Goal: Communication & Community: Ask a question

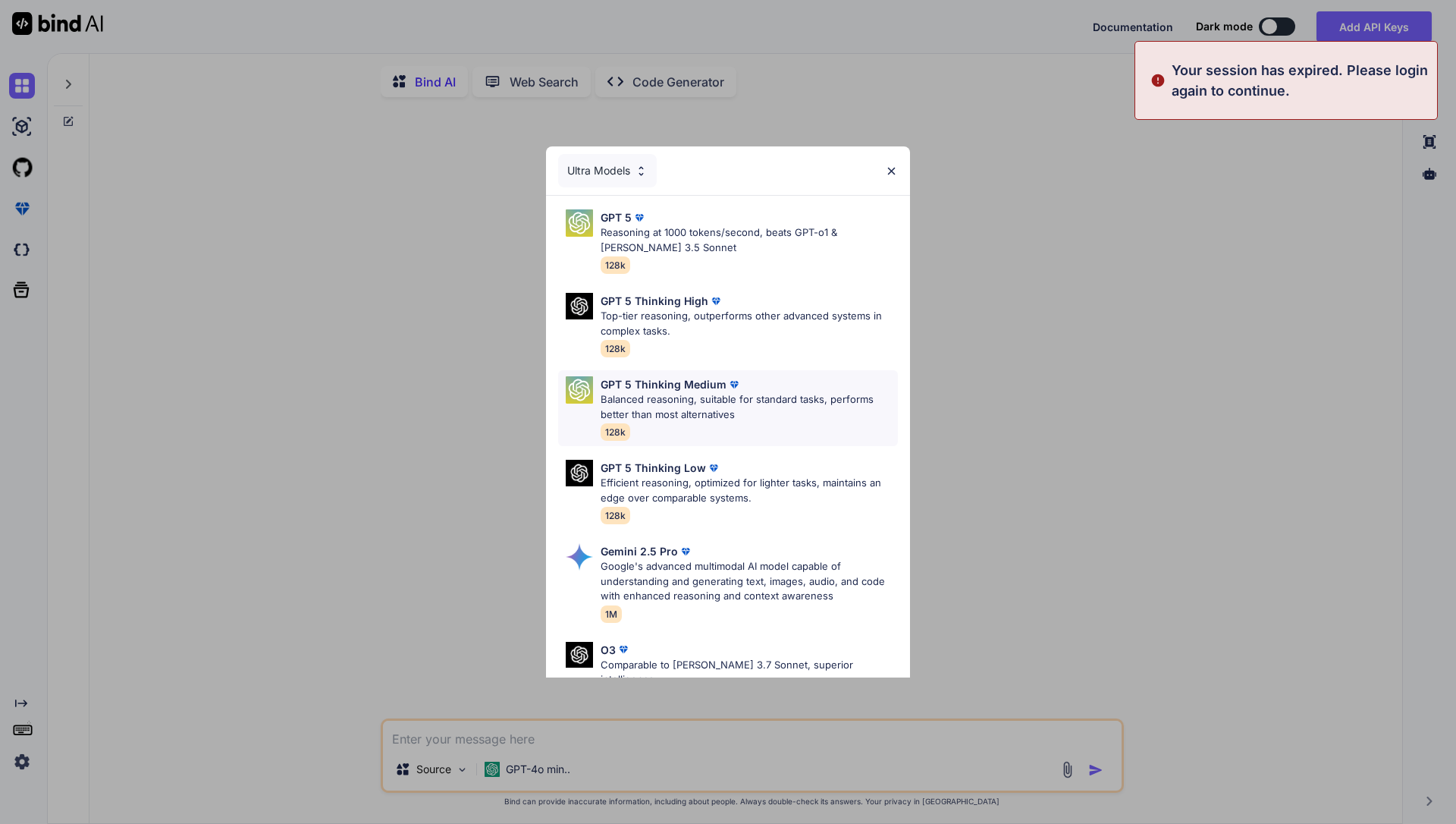
type textarea "x"
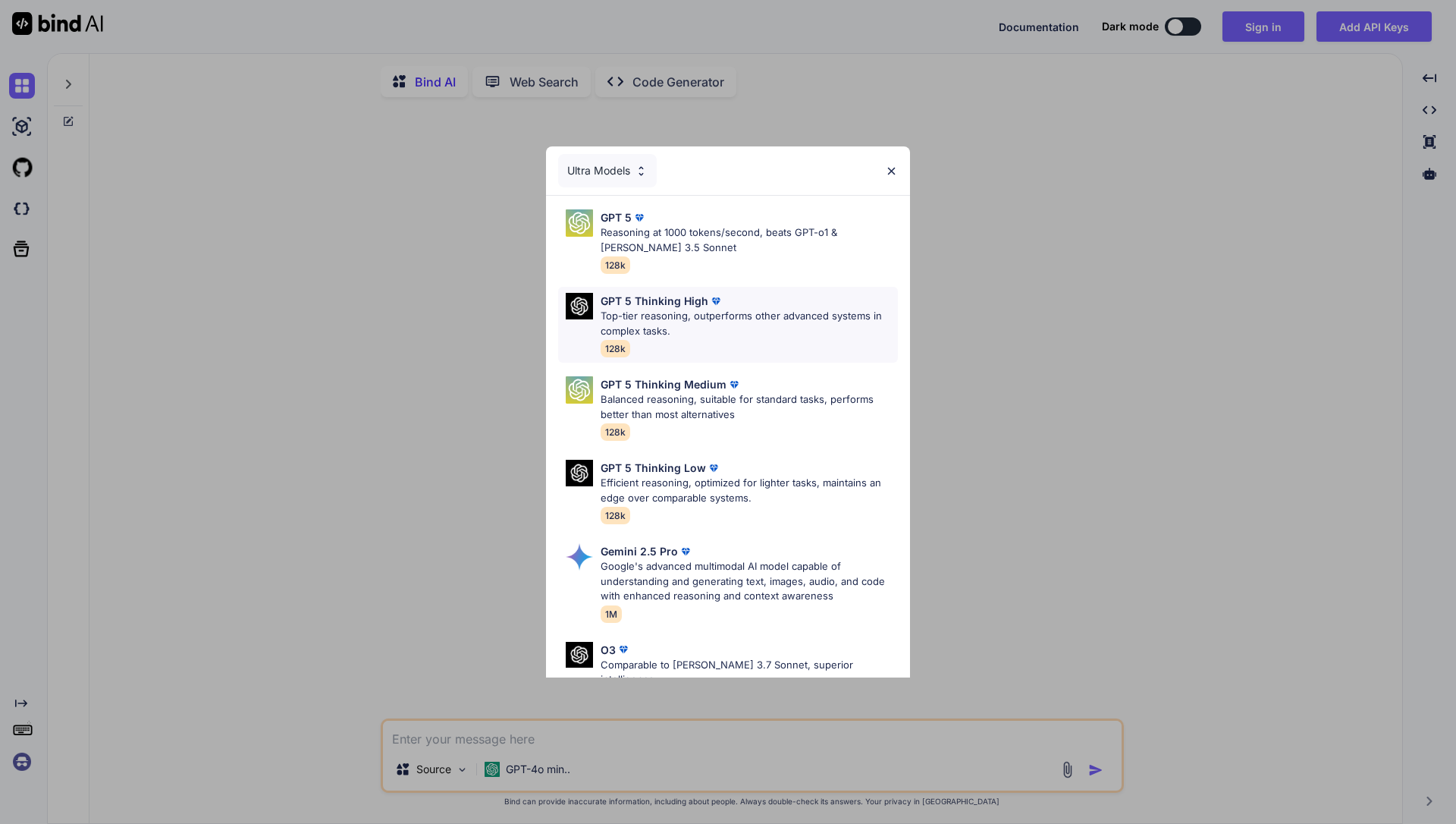
click at [683, 323] on p "Top-tier reasoning, outperforms other advanced systems in complex tasks." at bounding box center [749, 323] width 298 height 30
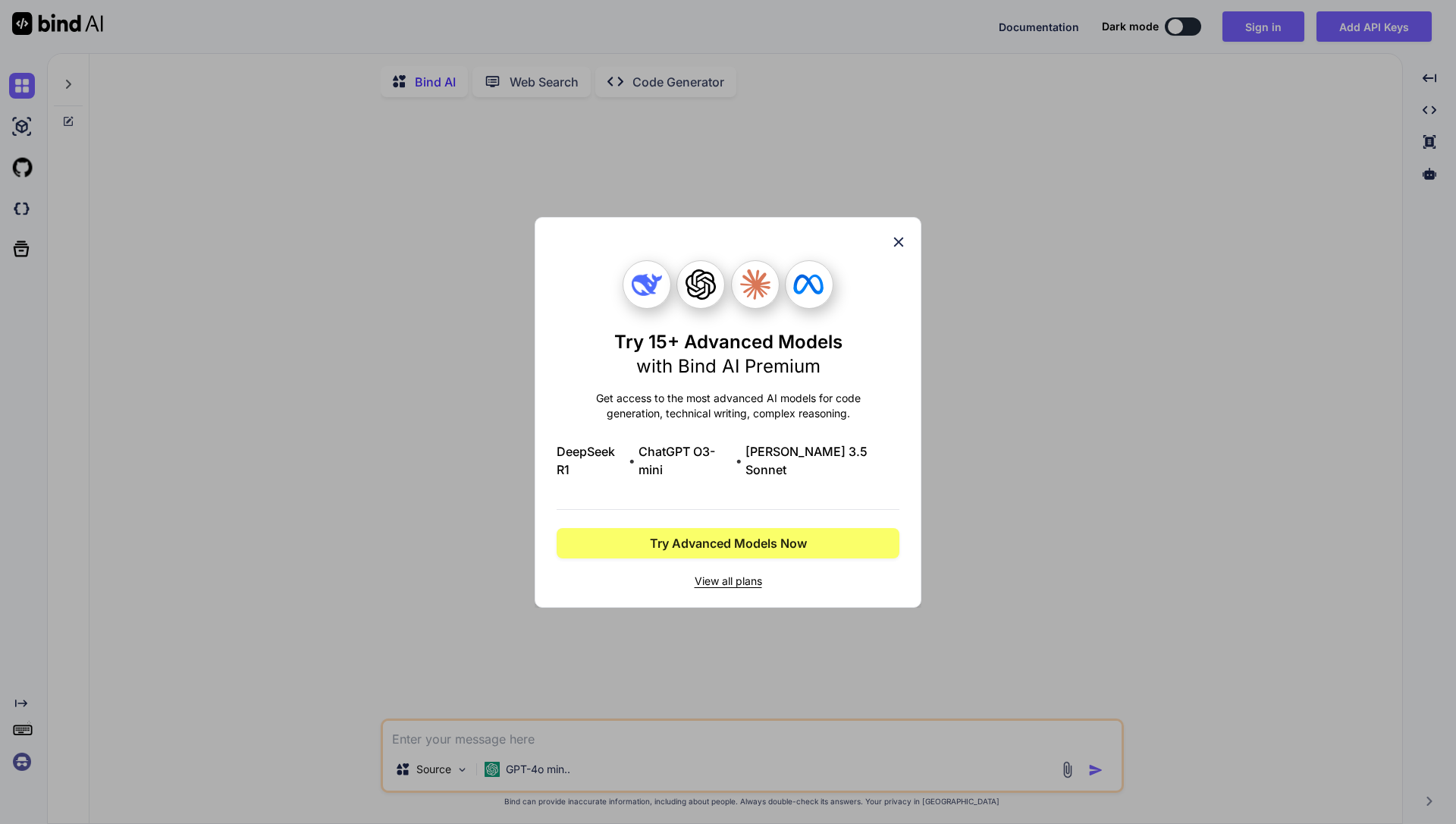
click at [904, 247] on icon at bounding box center [898, 242] width 16 height 16
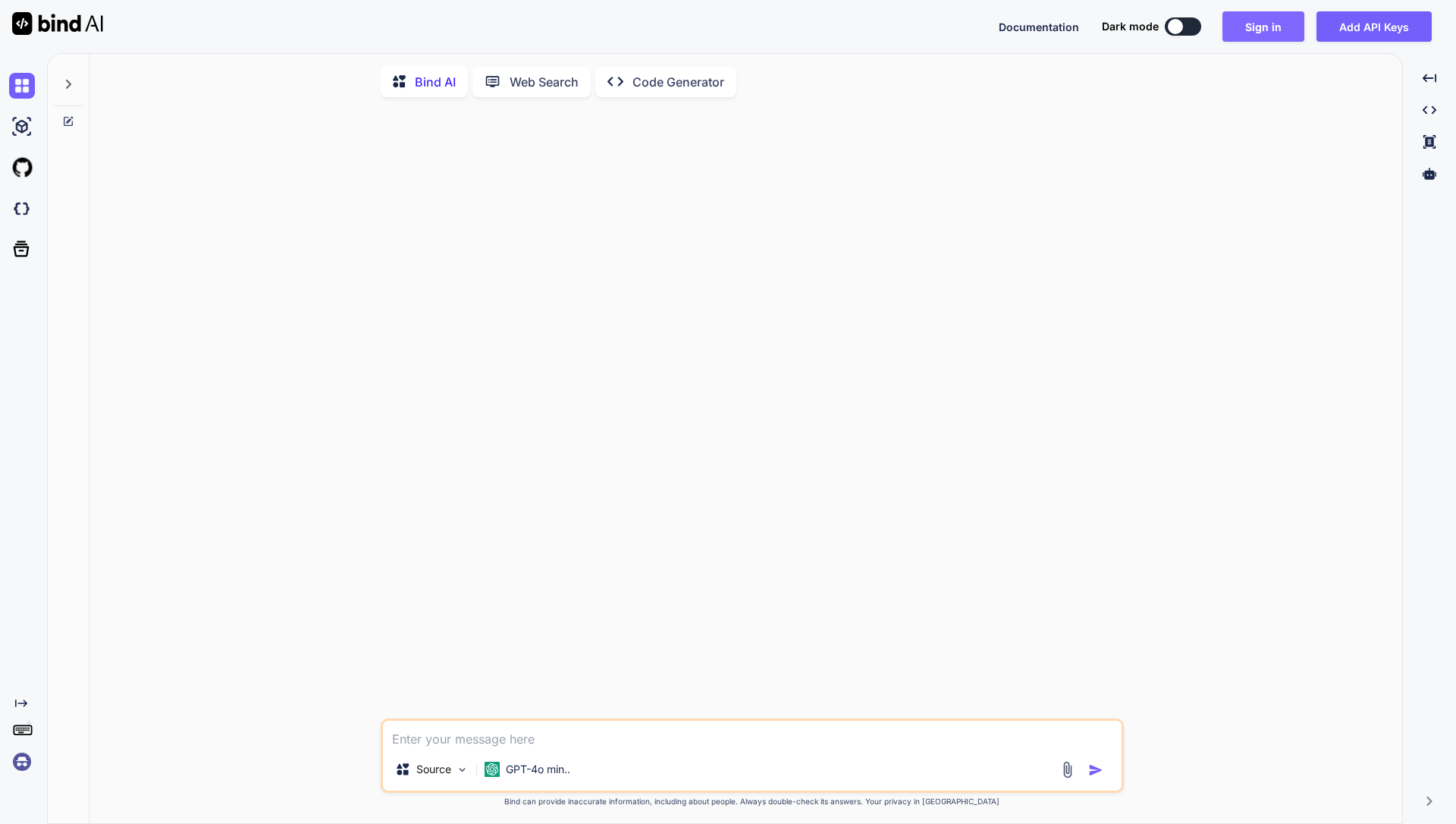
click at [1264, 29] on button "Sign in" at bounding box center [1263, 26] width 82 height 30
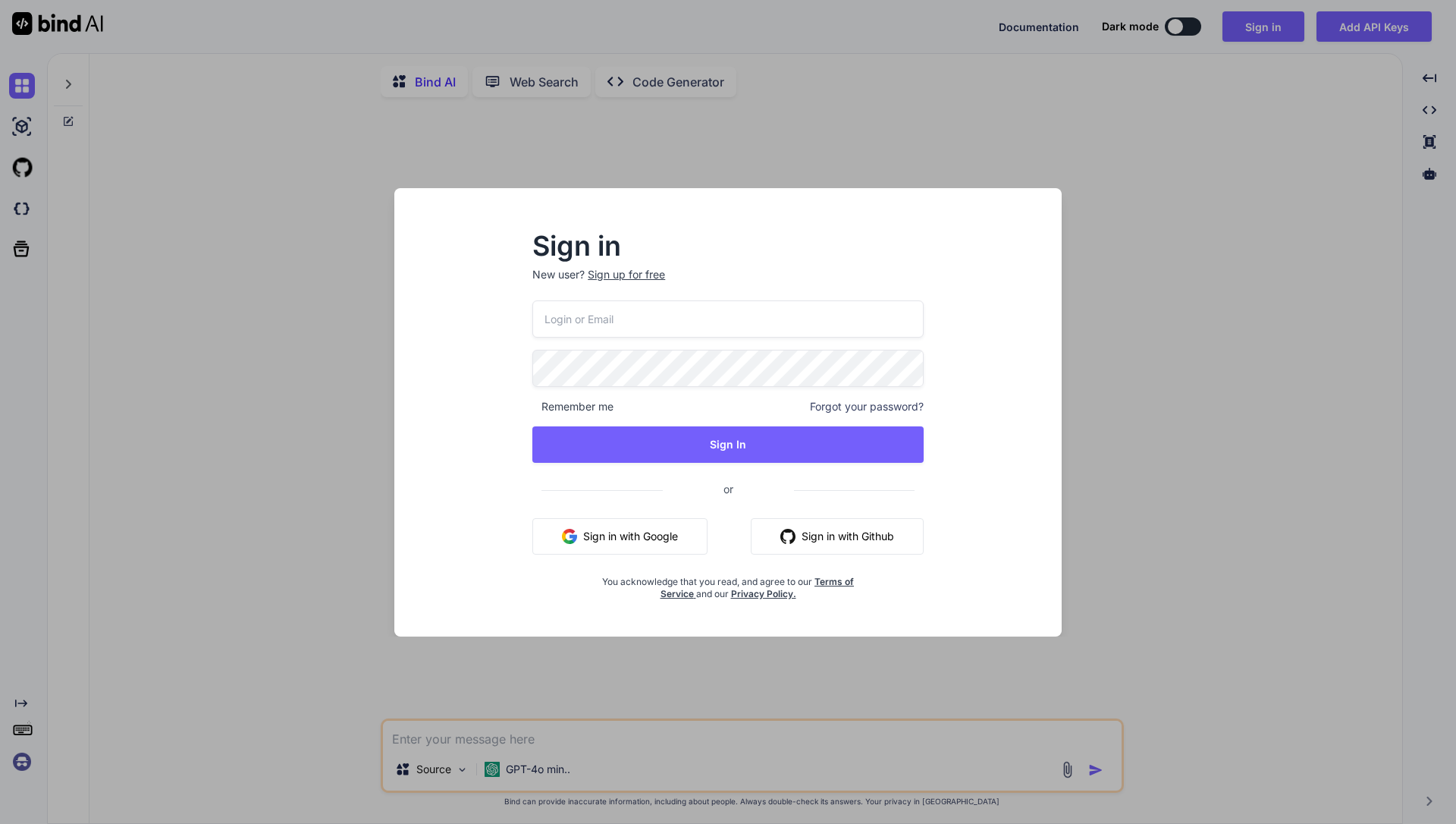
type input "[EMAIL_ADDRESS][DOMAIN_NAME]"
click at [1005, 310] on div "Sign in New user? Sign up for free [EMAIL_ADDRESS][DOMAIN_NAME] Remember me For…" at bounding box center [728, 426] width 643 height 421
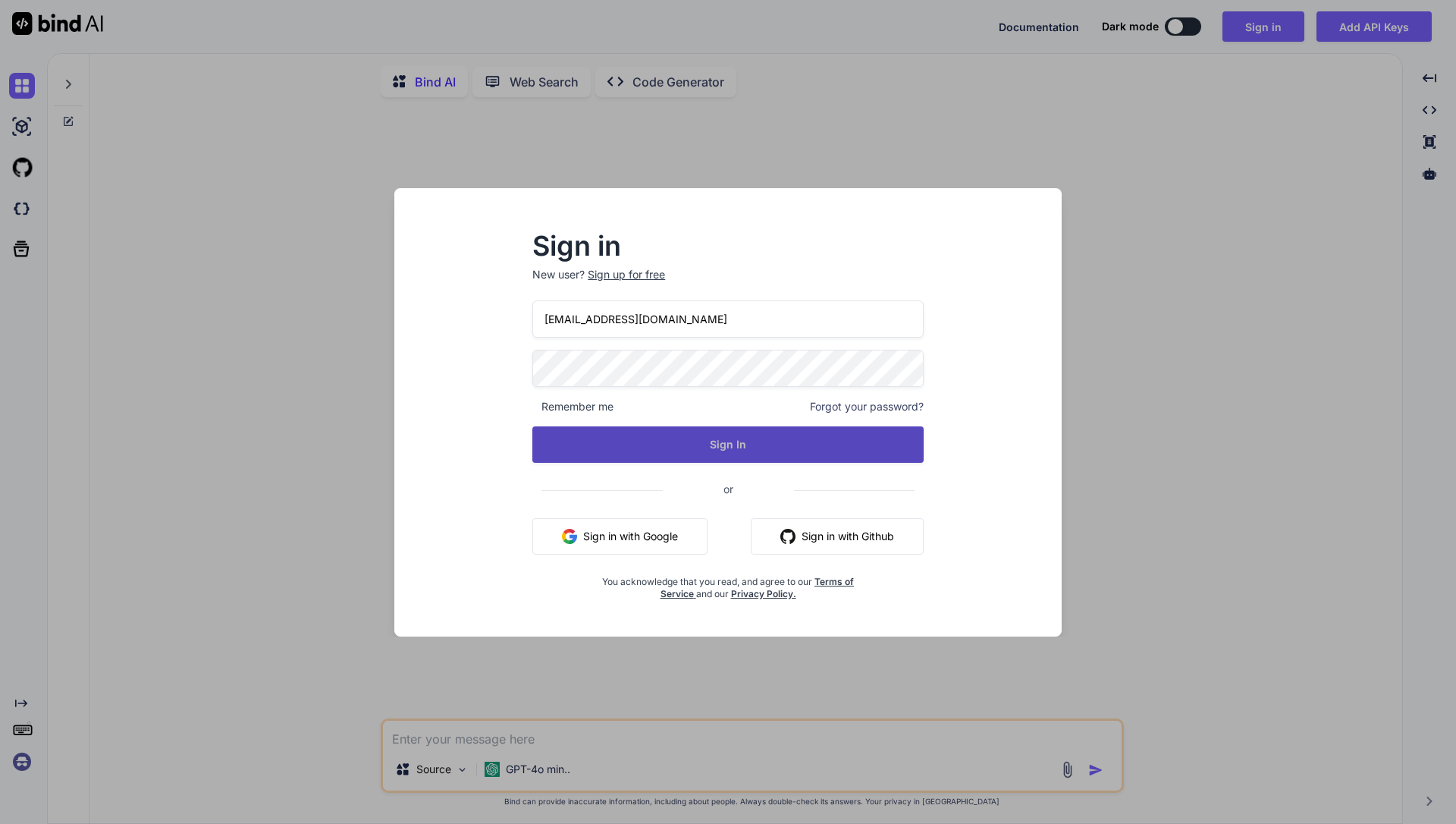
click at [729, 454] on button "Sign In" at bounding box center [728, 445] width 392 height 37
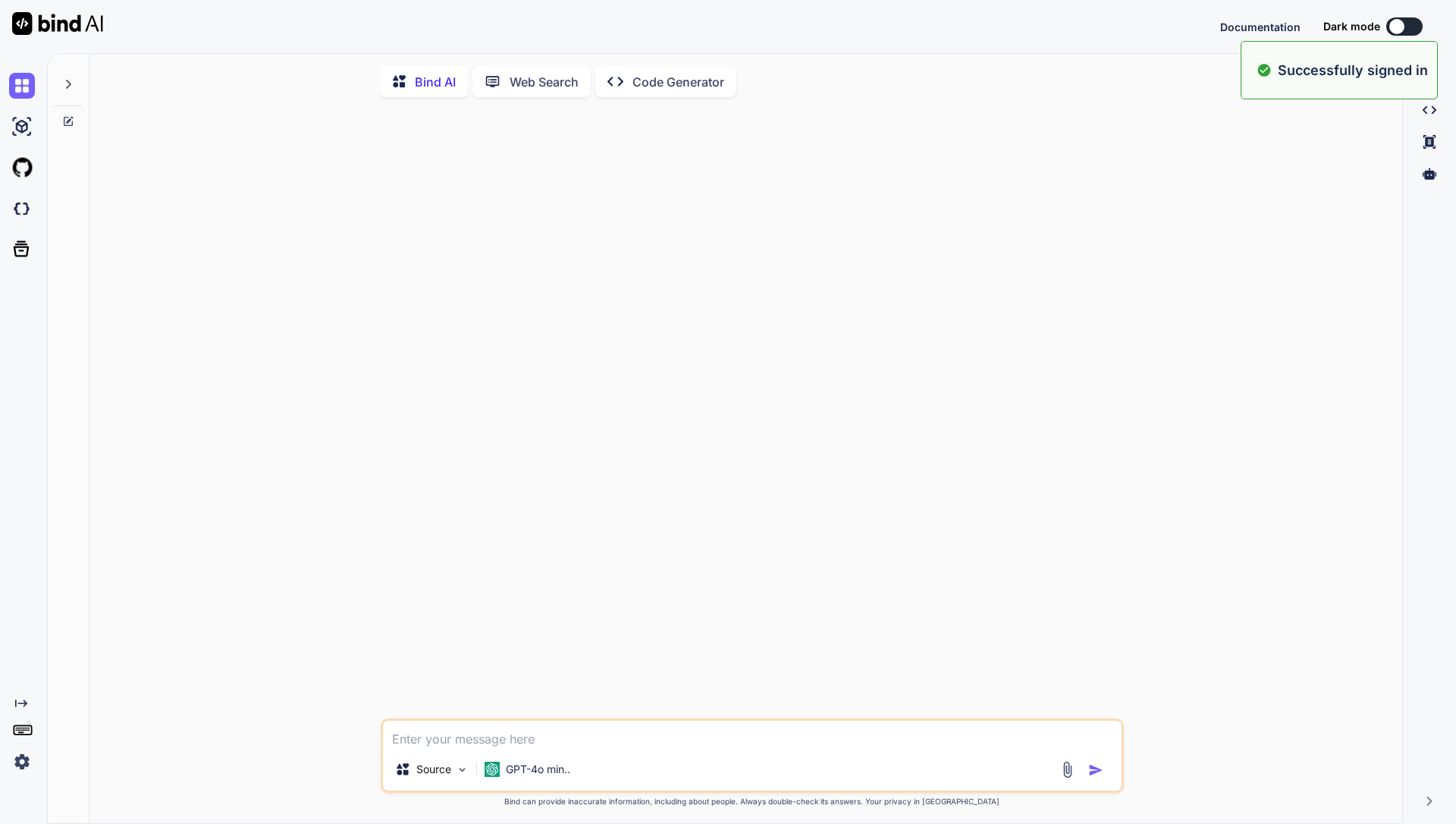
click at [641, 725] on textarea at bounding box center [752, 734] width 739 height 27
click at [557, 771] on p "GPT-4o min.." at bounding box center [538, 770] width 64 height 16
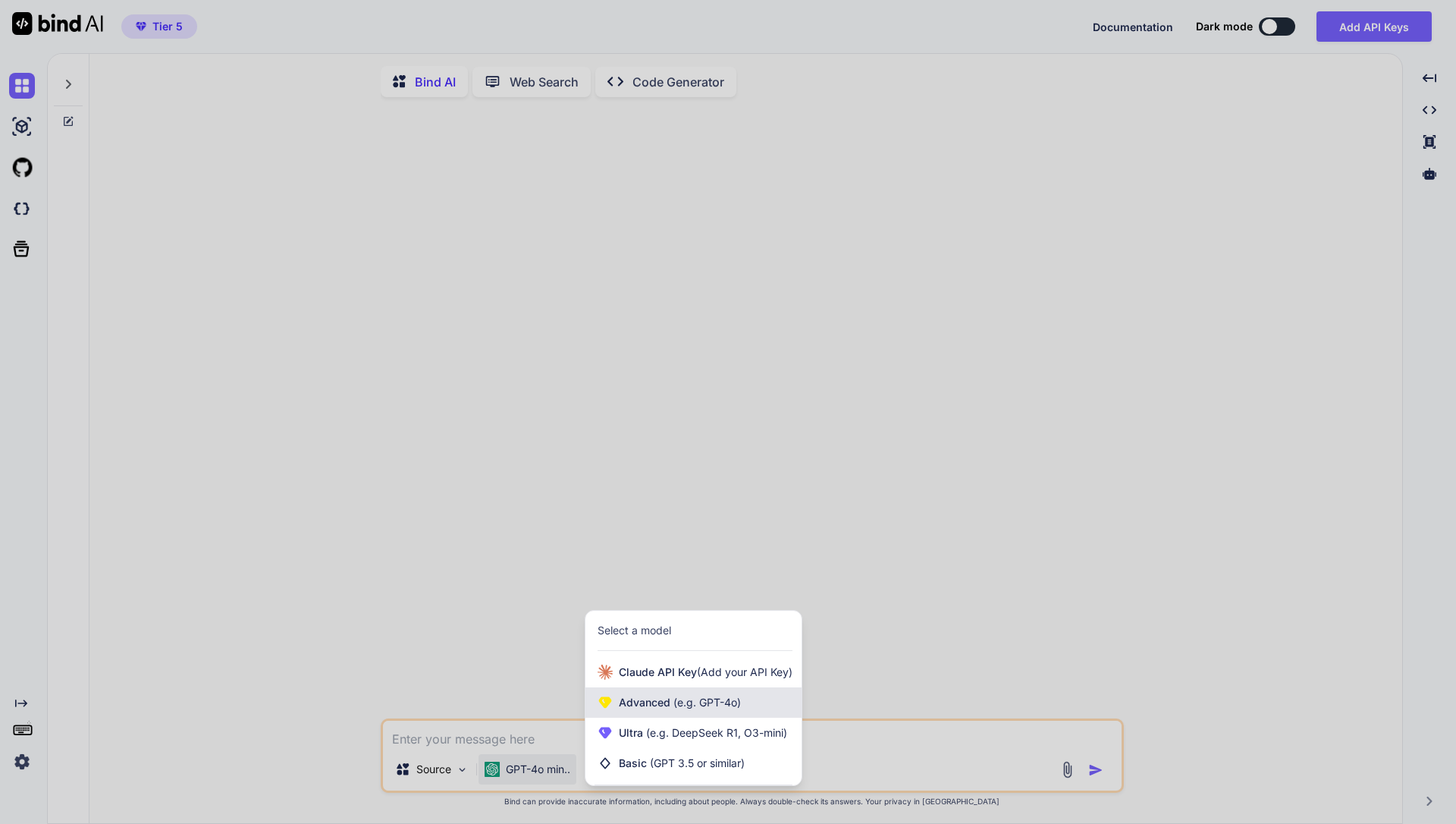
click at [676, 701] on span "(e.g. GPT-4o)" at bounding box center [705, 702] width 71 height 13
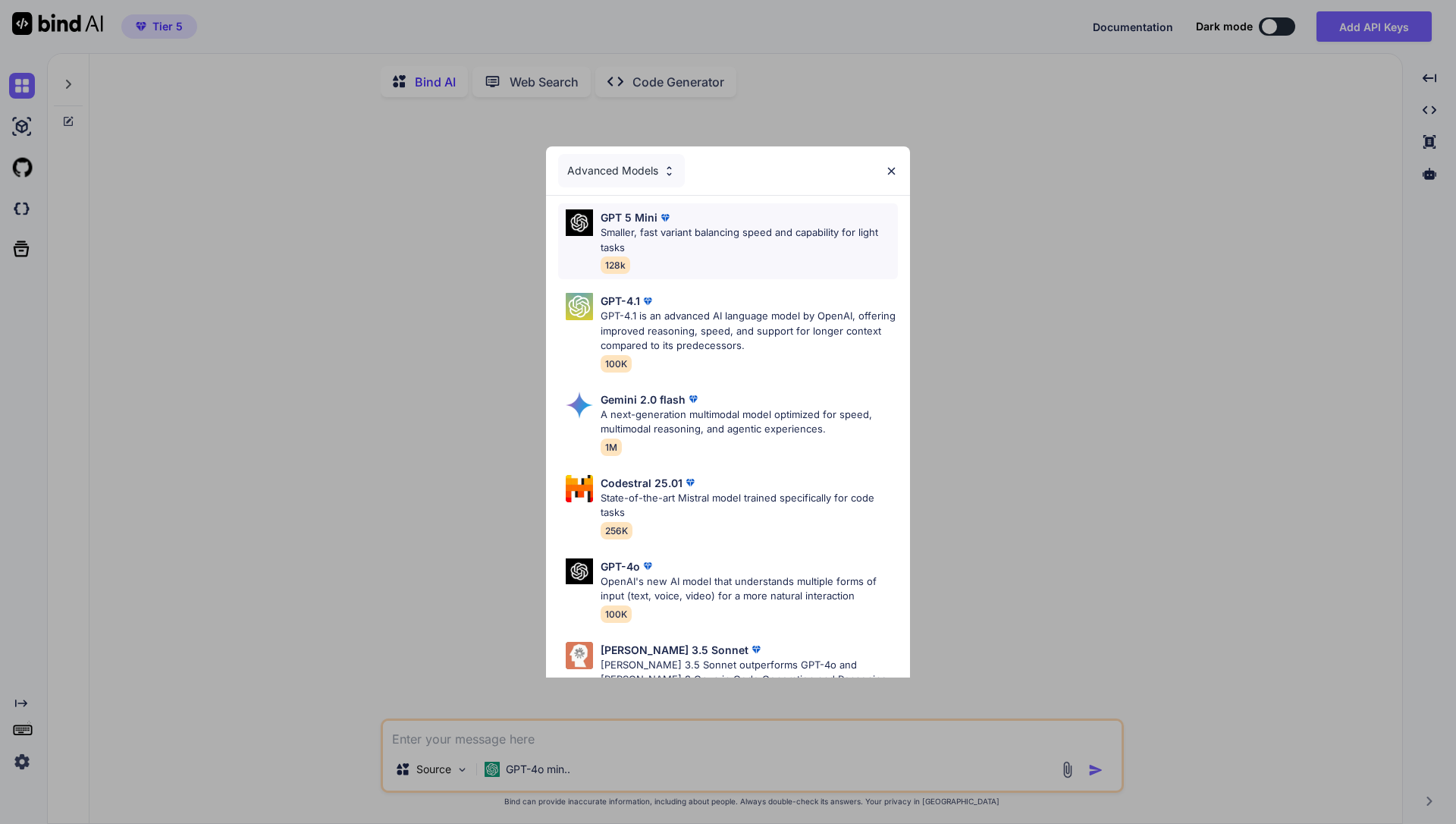
click at [690, 232] on p "Smaller, fast variant balancing speed and capability for light tasks" at bounding box center [749, 240] width 298 height 30
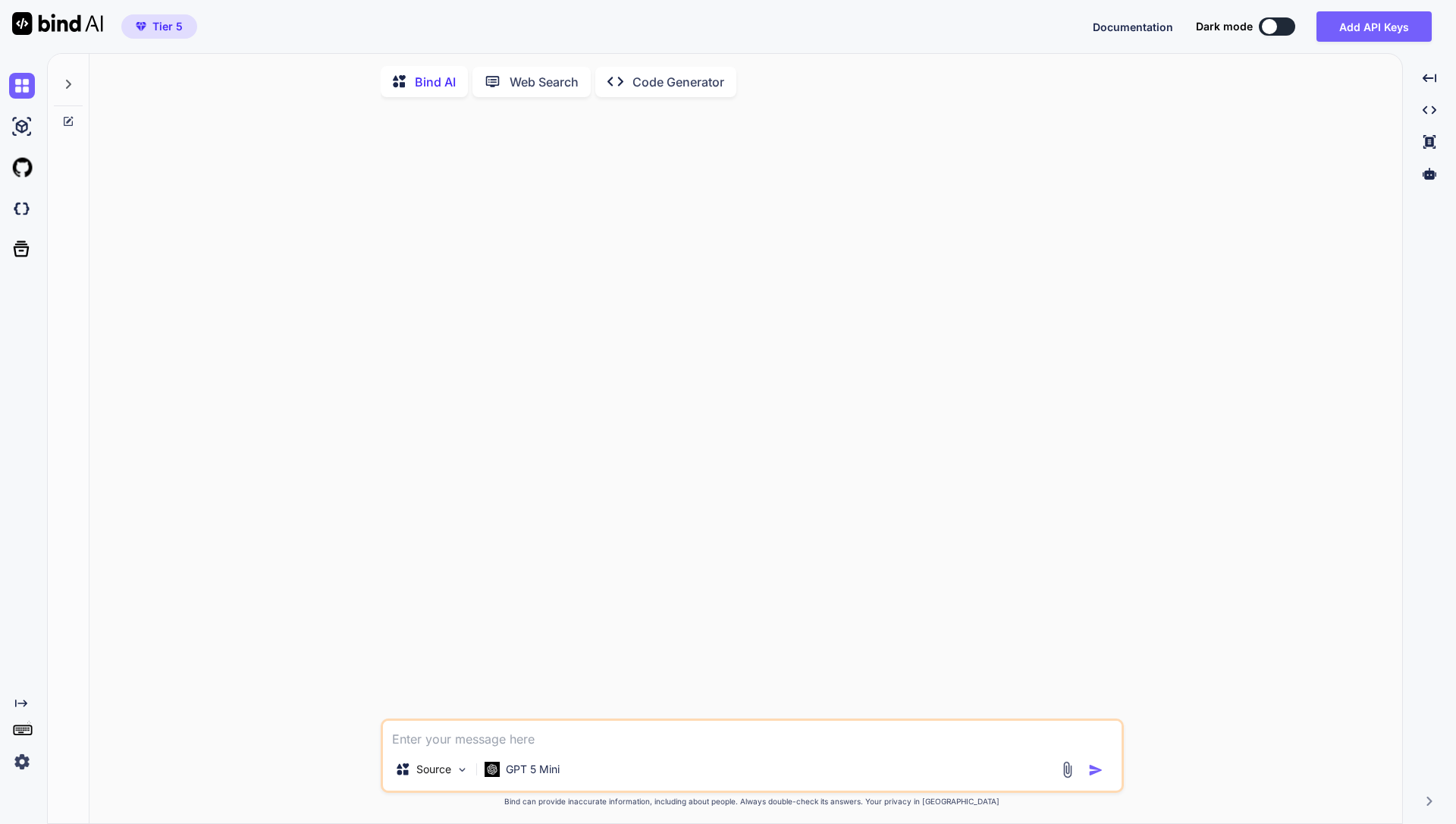
click at [551, 752] on div "Source GPT 5 Mini" at bounding box center [752, 756] width 743 height 75
click at [549, 740] on textarea at bounding box center [752, 734] width 739 height 27
type textarea "generate an image of a [DEMOGRAPHIC_DATA] wokring"
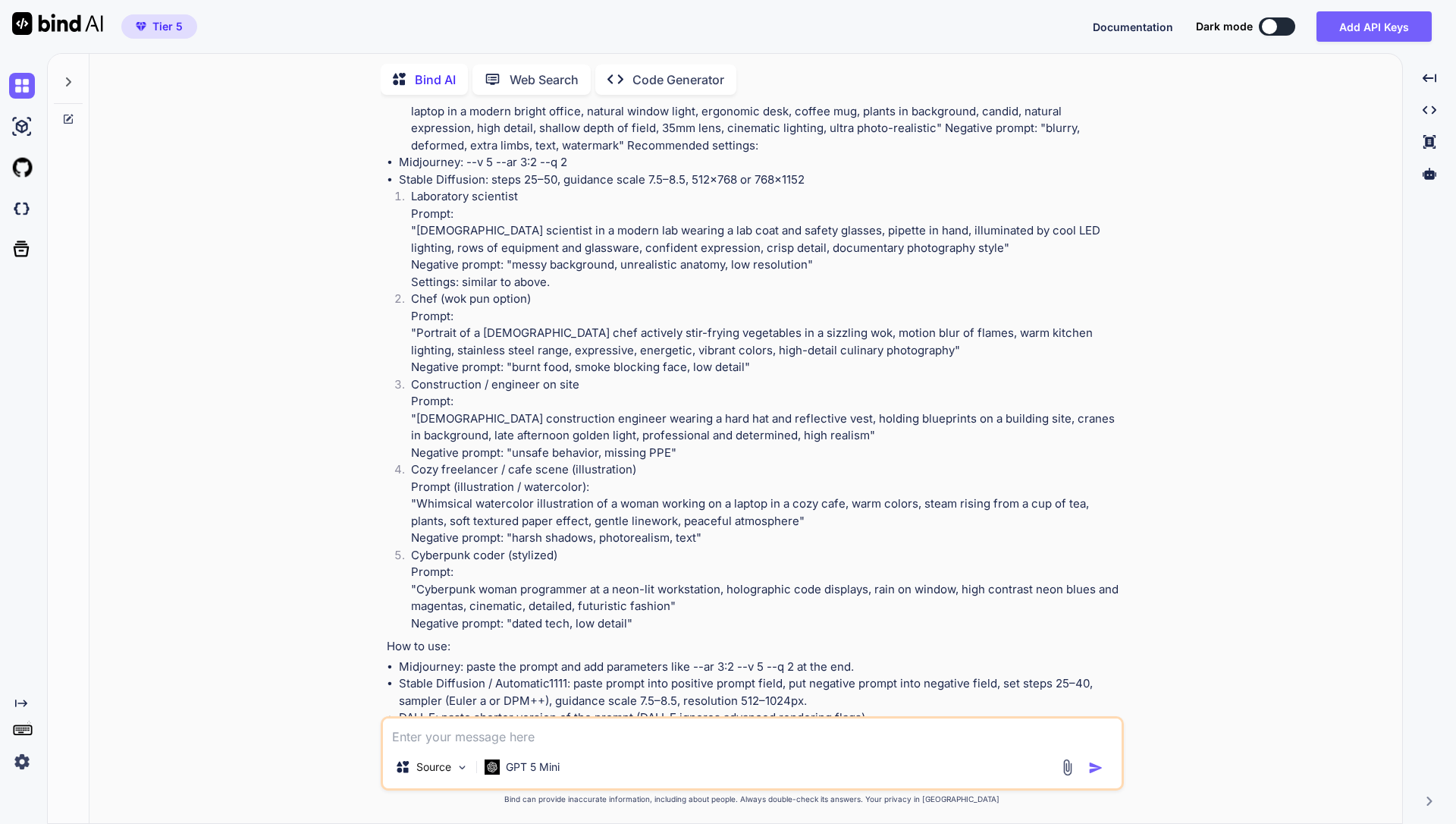
scroll to position [346, 0]
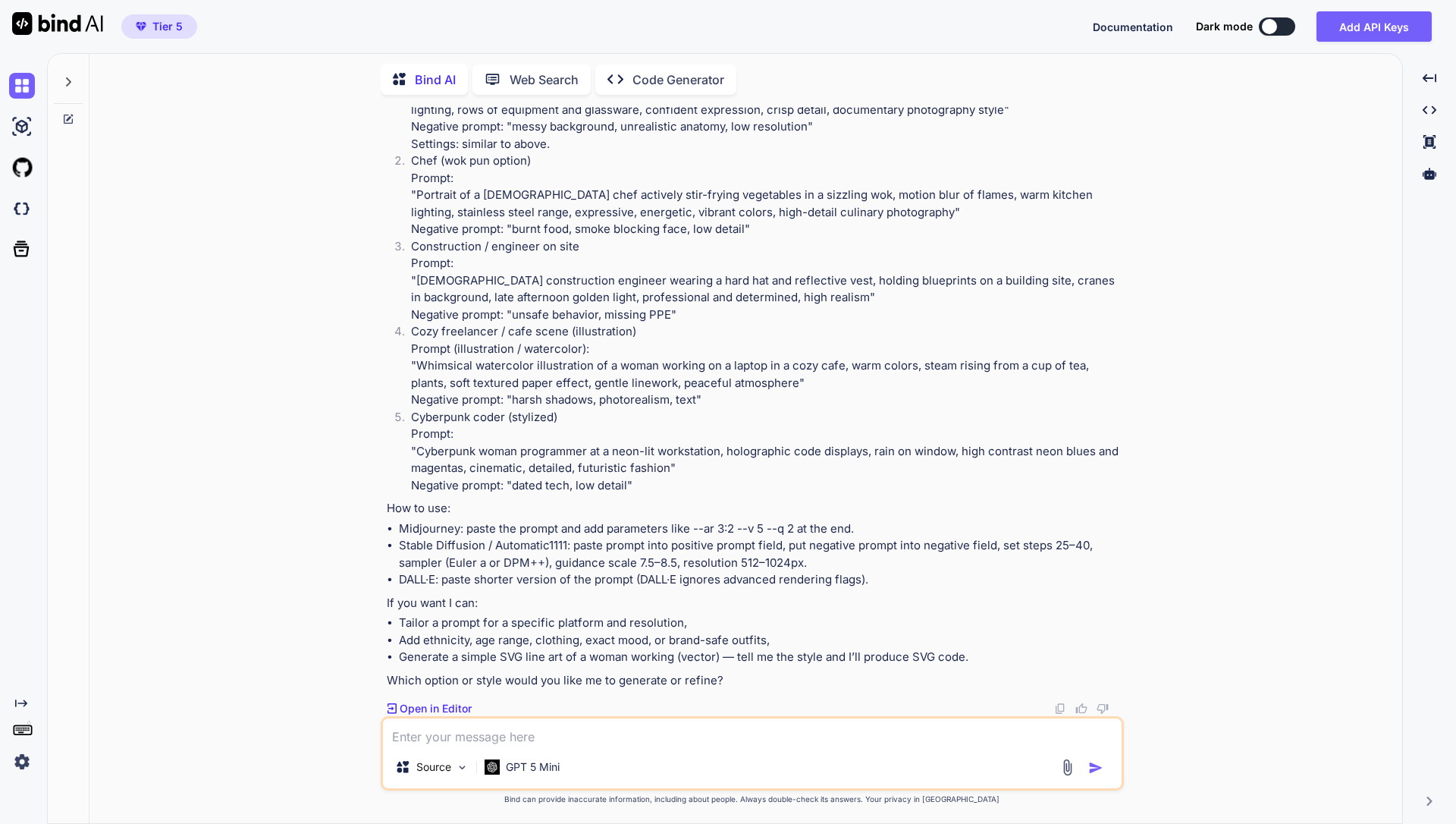
click at [64, 83] on icon at bounding box center [68, 82] width 12 height 12
